Goal: Information Seeking & Learning: Learn about a topic

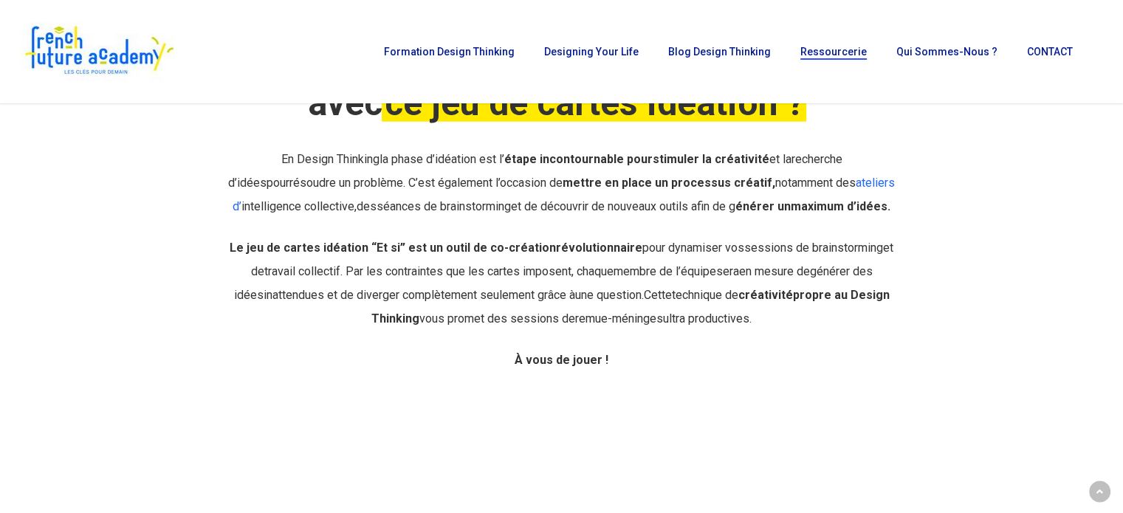
scroll to position [517, 0]
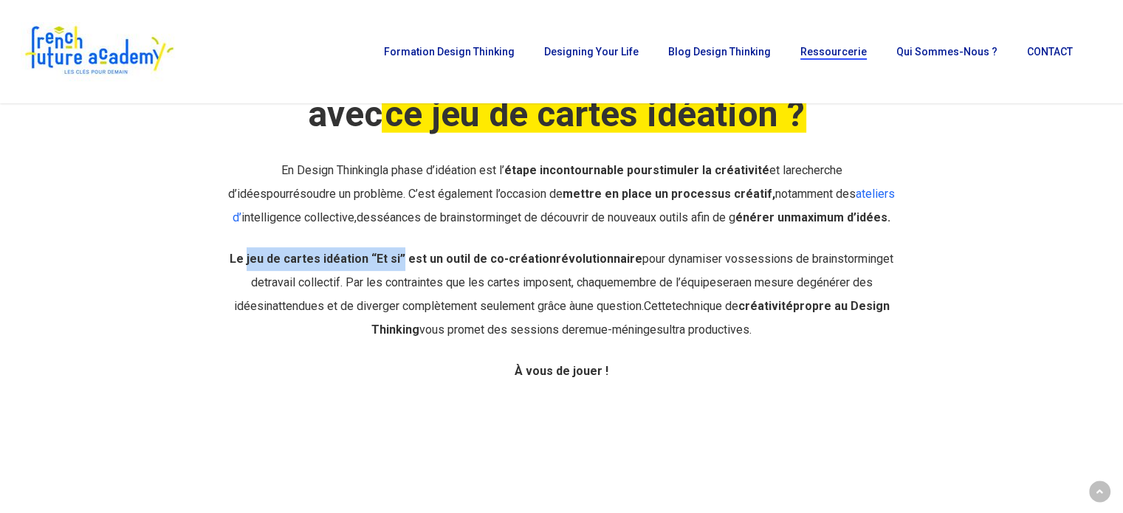
drag, startPoint x: 243, startPoint y: 256, endPoint x: 394, endPoint y: 251, distance: 150.8
click at [394, 251] on p "Le jeu de cartes idéation “Et si” est un outil de co-création révolutionnaire p…" at bounding box center [561, 303] width 671 height 112
copy strong "jeu de cartes idéation “Et si”"
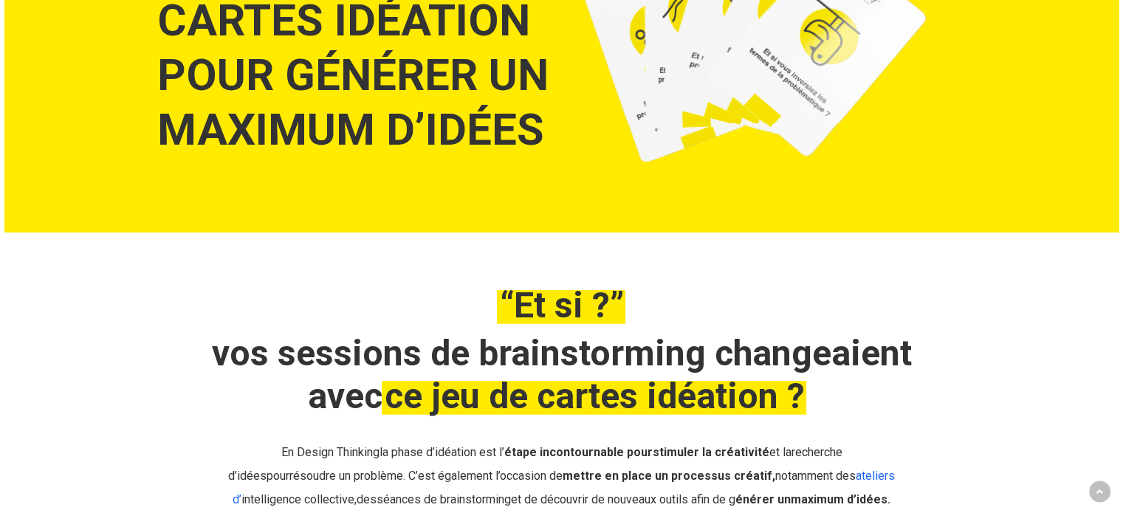
scroll to position [369, 0]
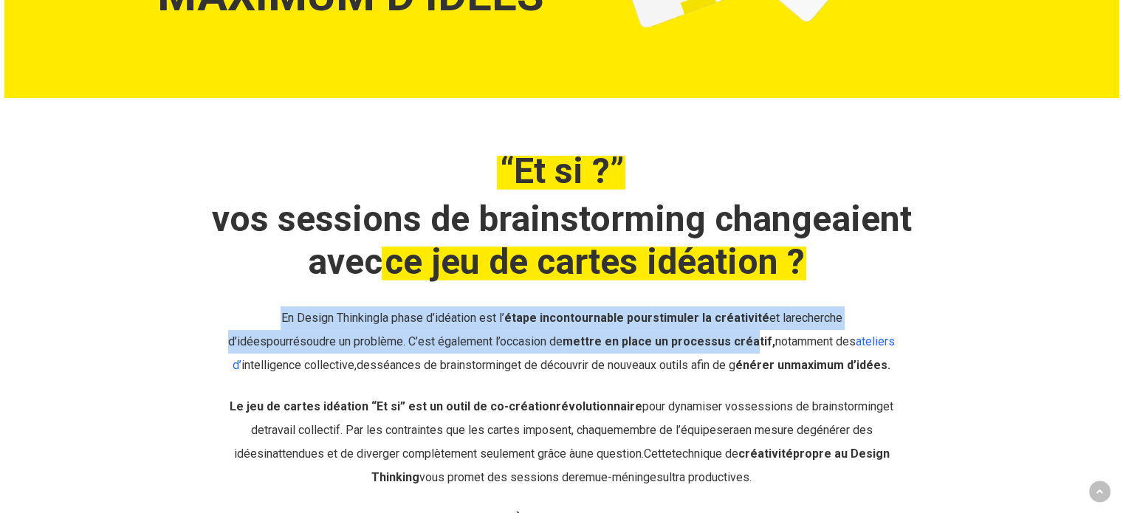
drag, startPoint x: 245, startPoint y: 318, endPoint x: 721, endPoint y: 340, distance: 476.2
click at [721, 340] on p "En D esign Thinking la phase d’idéation est l’ étape incontournable pour stimul…" at bounding box center [561, 351] width 671 height 89
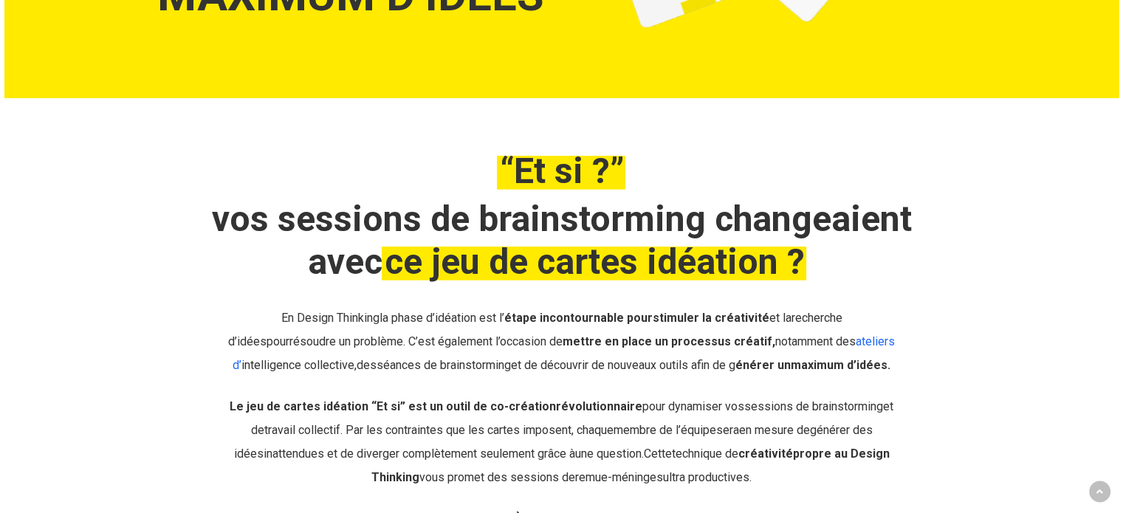
click at [283, 413] on strong "Le jeu de cartes idéation “Et si” est un outil de co-création" at bounding box center [393, 407] width 326 height 14
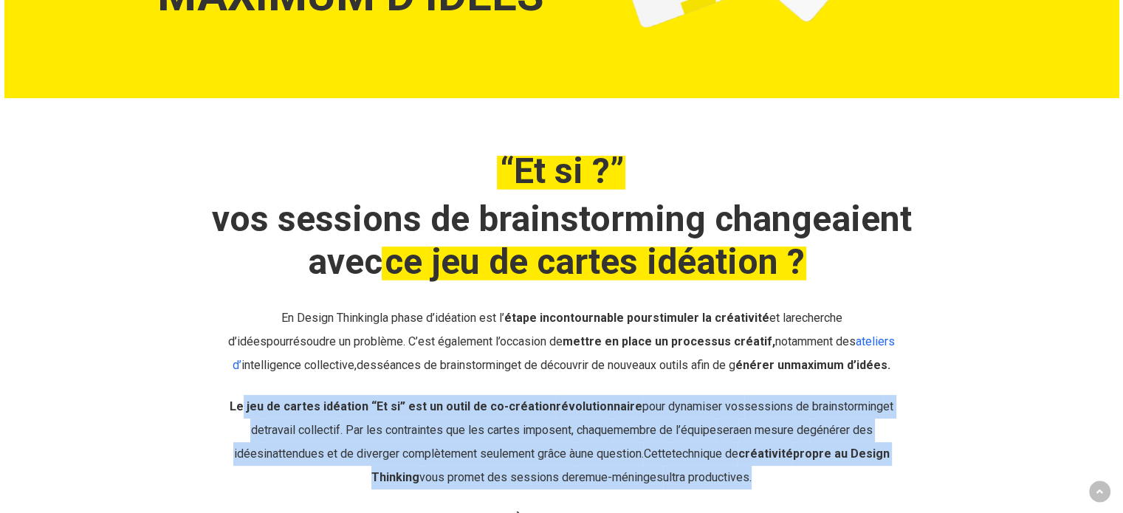
drag, startPoint x: 241, startPoint y: 408, endPoint x: 776, endPoint y: 470, distance: 539.0
click at [776, 470] on p "Le jeu de cartes idéation “Et si” est un outil de co-création révolutionnaire p…" at bounding box center [561, 451] width 671 height 112
copy p "jeu de cartes idéation “Et si” est un outil de co-création révolutionnaire pour…"
